Goal: Communication & Community: Answer question/provide support

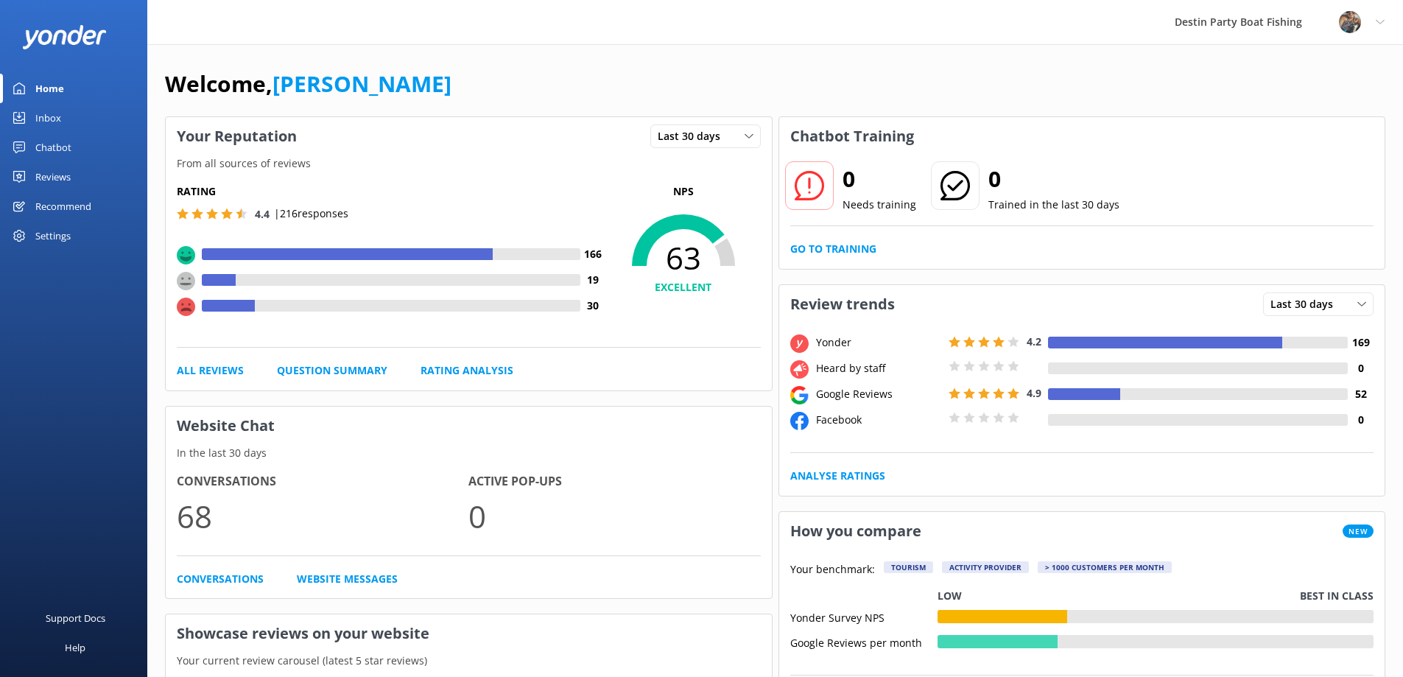
click at [44, 113] on div "Inbox" at bounding box center [48, 117] width 26 height 29
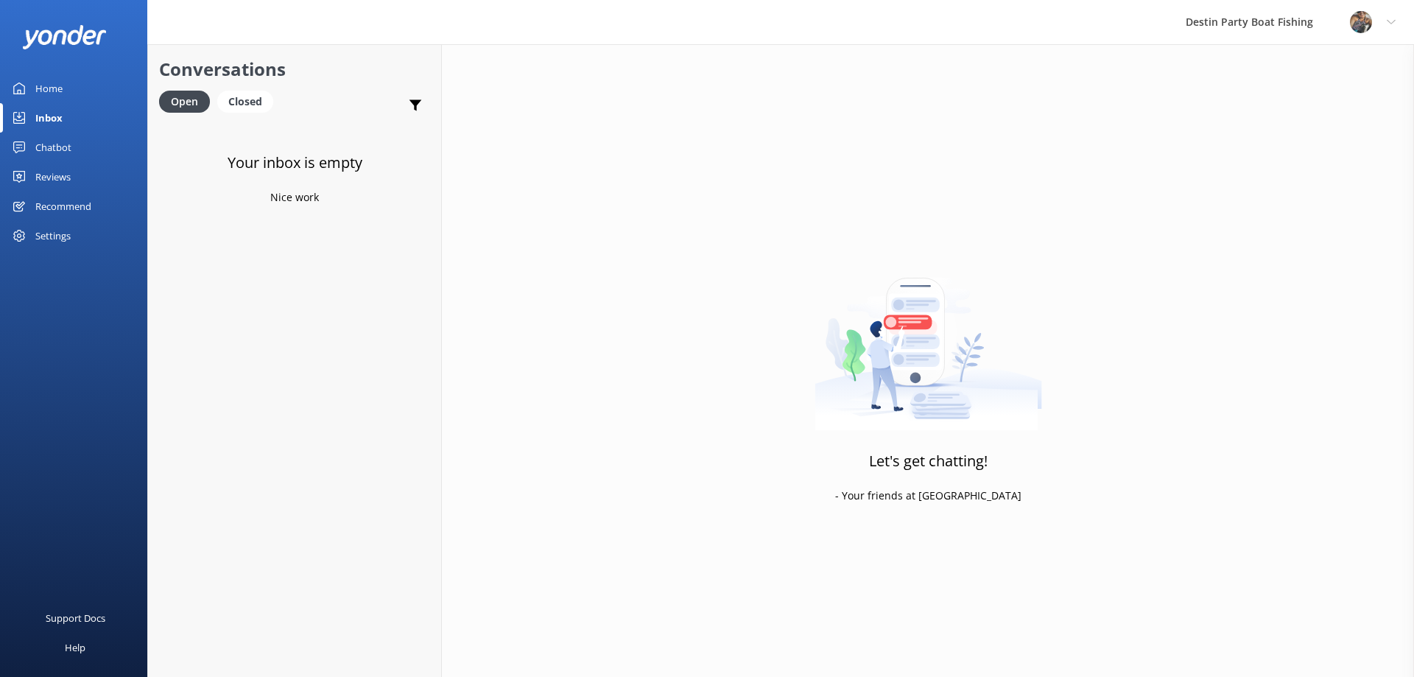
click at [57, 183] on div "Reviews" at bounding box center [52, 176] width 35 height 29
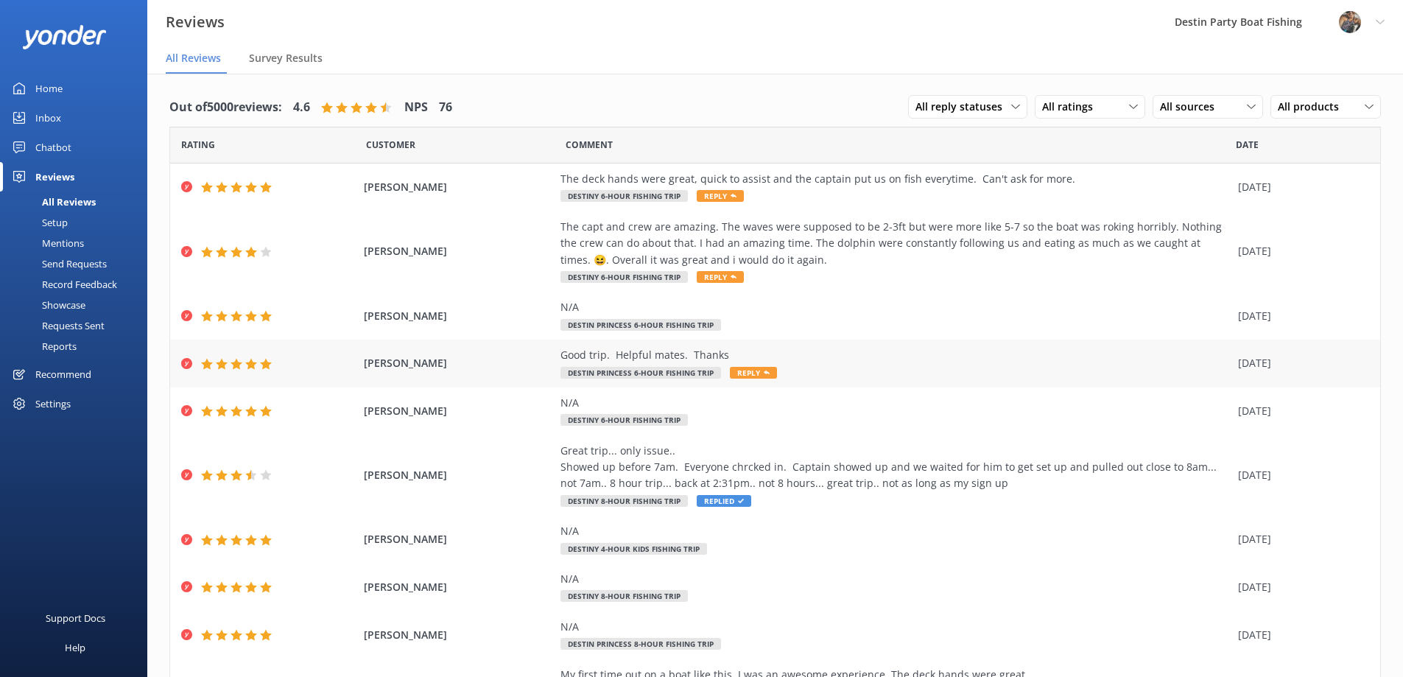
click at [740, 370] on span "Reply" at bounding box center [753, 373] width 47 height 12
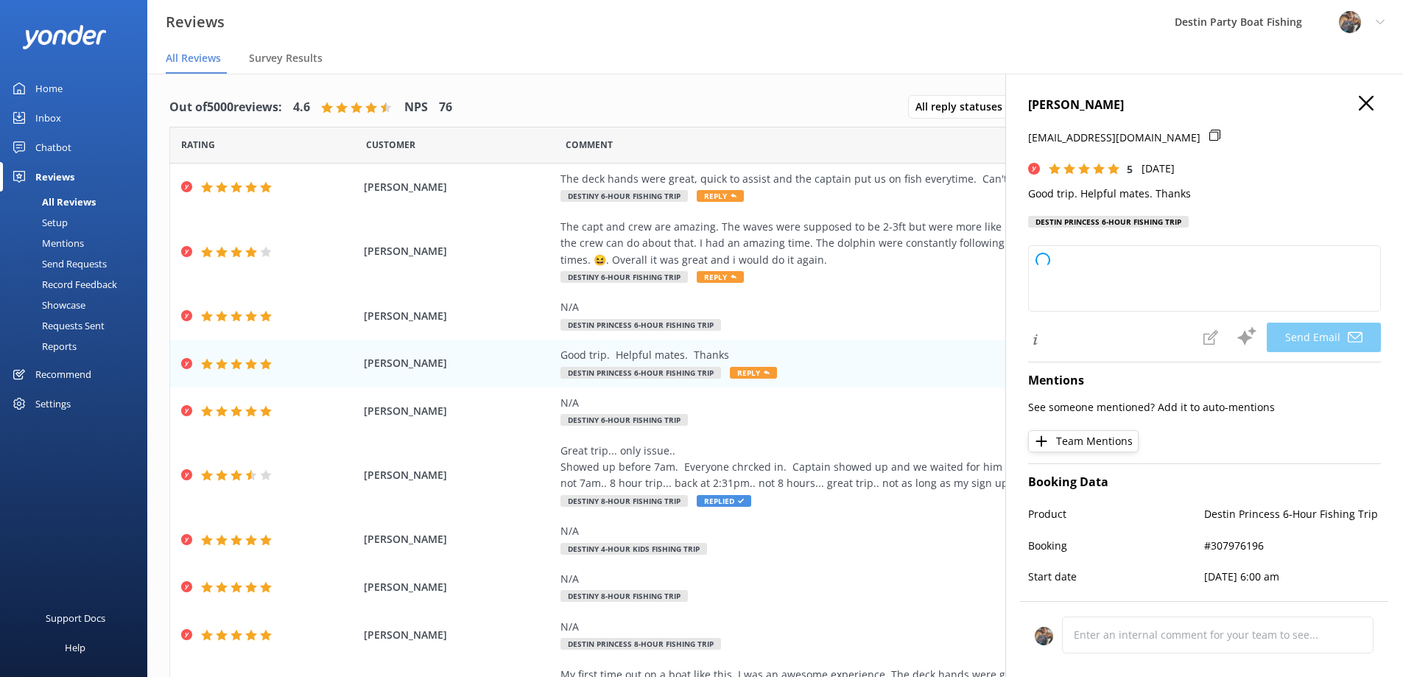
type textarea "Thank you so much for your kind words and perfect rating, [PERSON_NAME]! We're …"
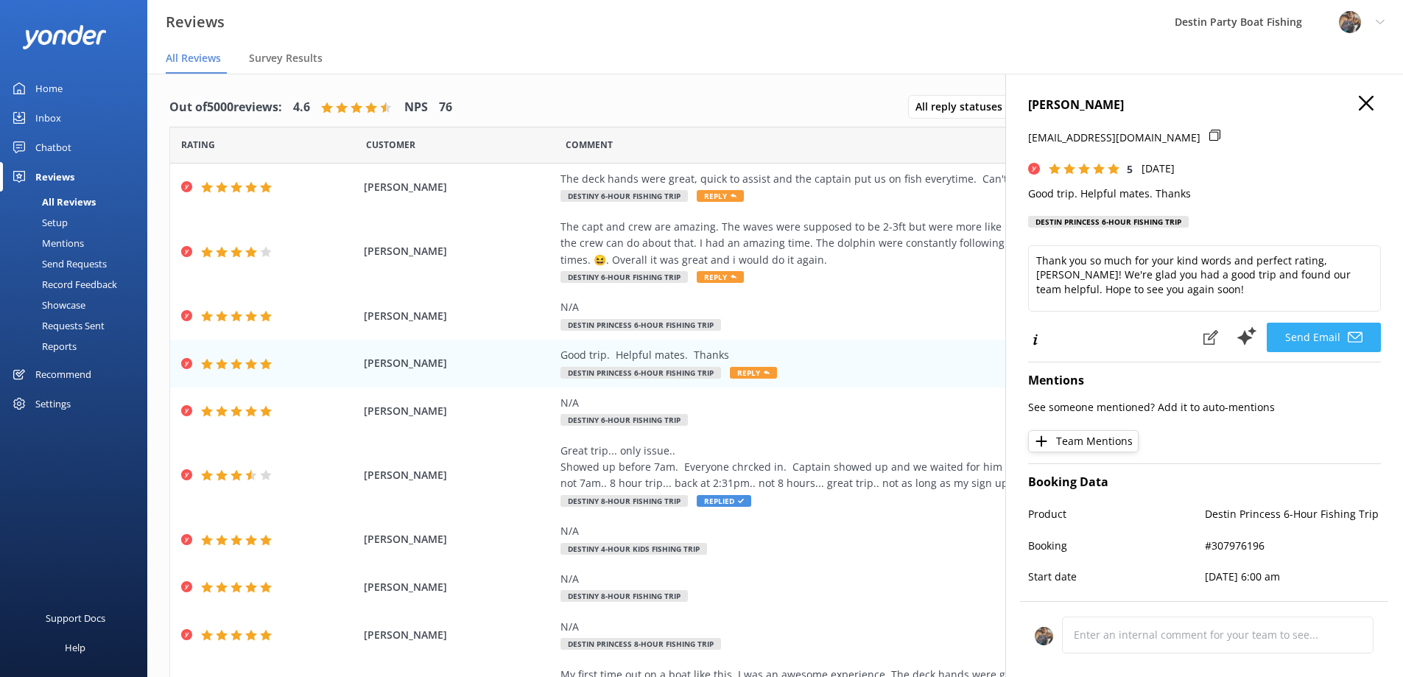
click at [1301, 337] on button "Send Email" at bounding box center [1324, 337] width 114 height 29
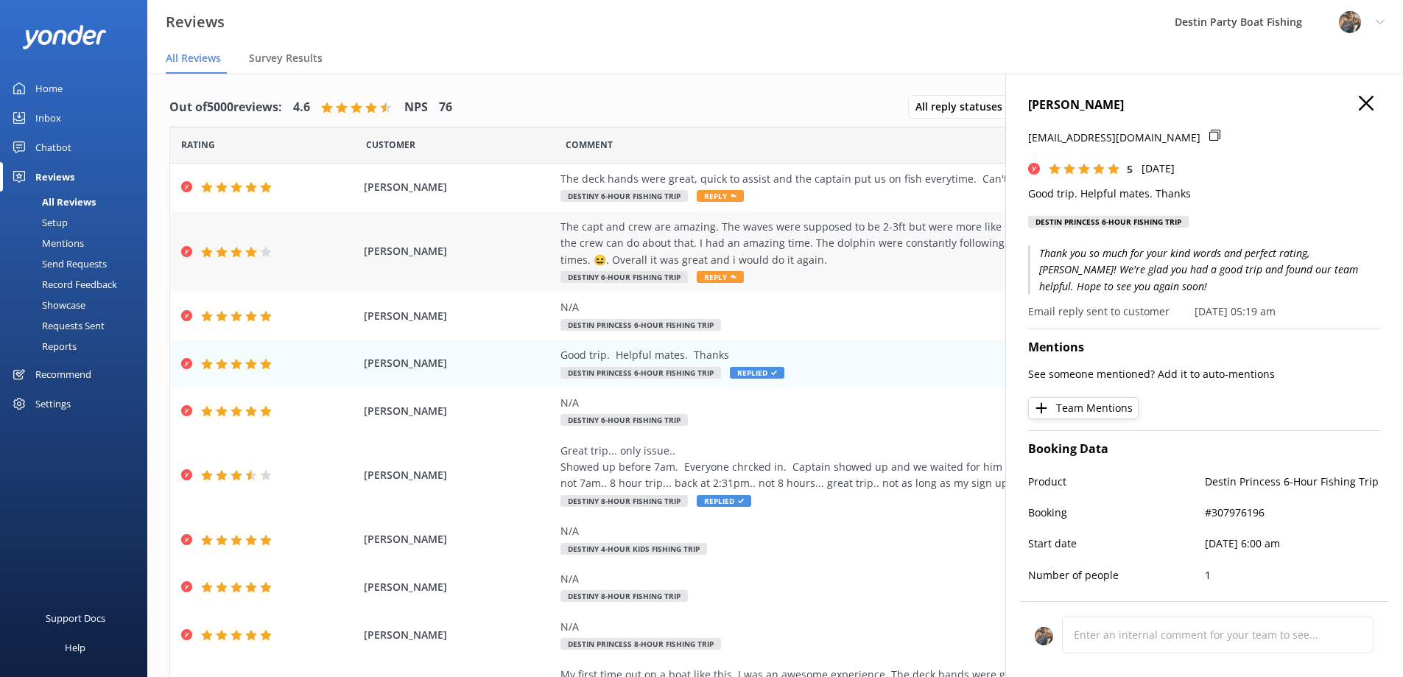
click at [772, 236] on div "The capt and crew are amazing. The waves were supposed to be 2-3ft but were mor…" at bounding box center [896, 243] width 670 height 49
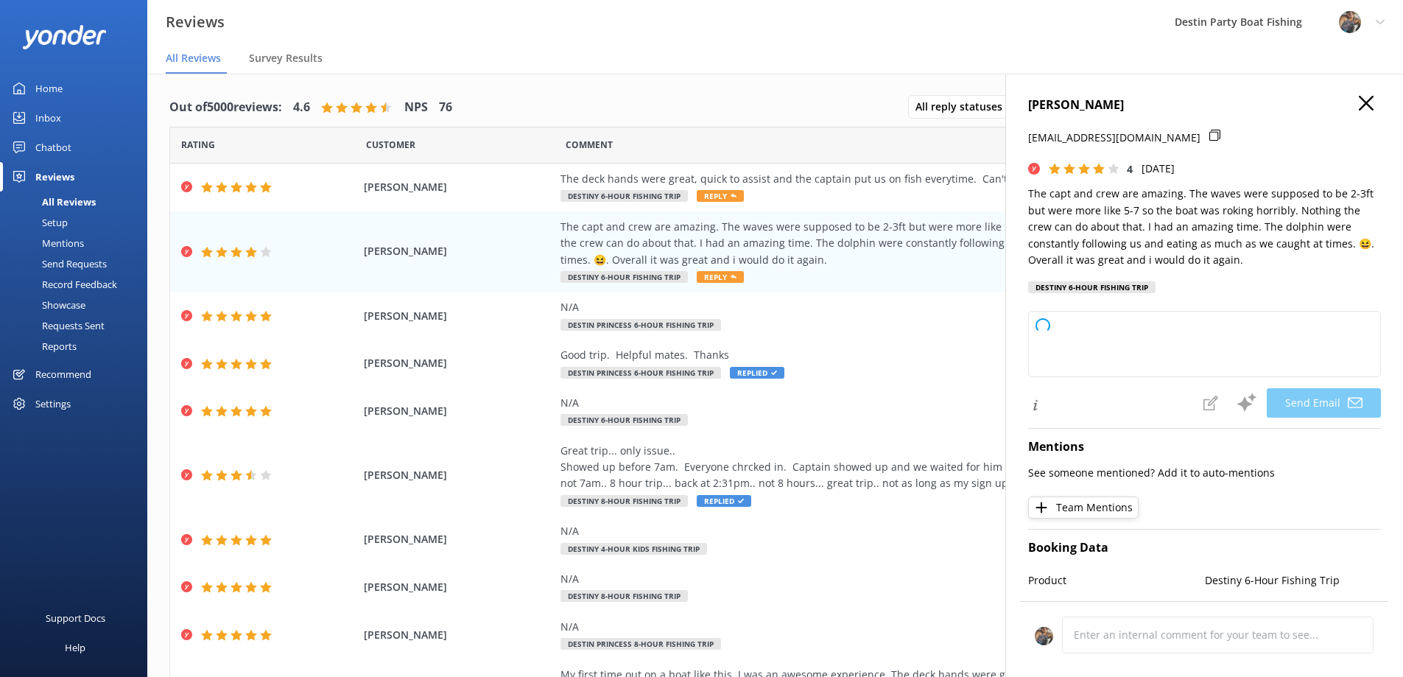
type textarea "Thank you so much for your kind words, [PERSON_NAME]! We're thrilled you had an…"
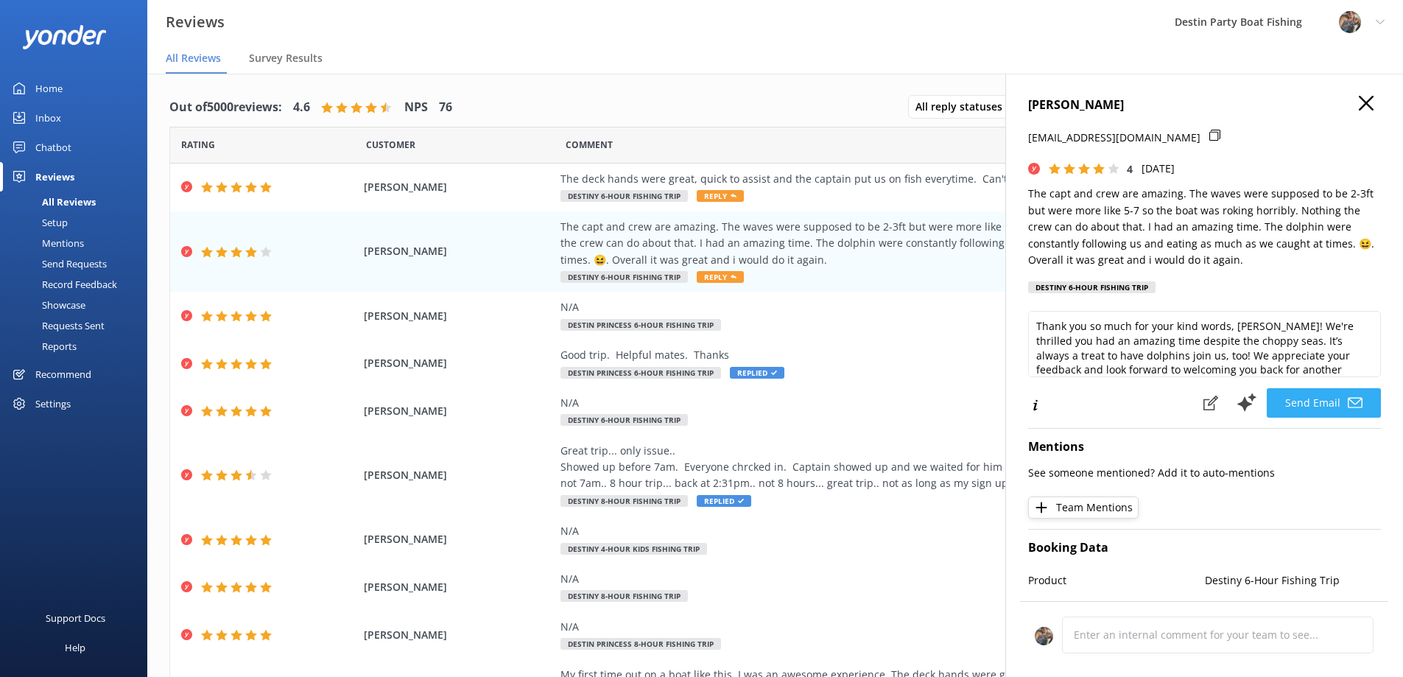
click at [1299, 398] on button "Send Email" at bounding box center [1324, 402] width 114 height 29
